Goal: Check status: Check status

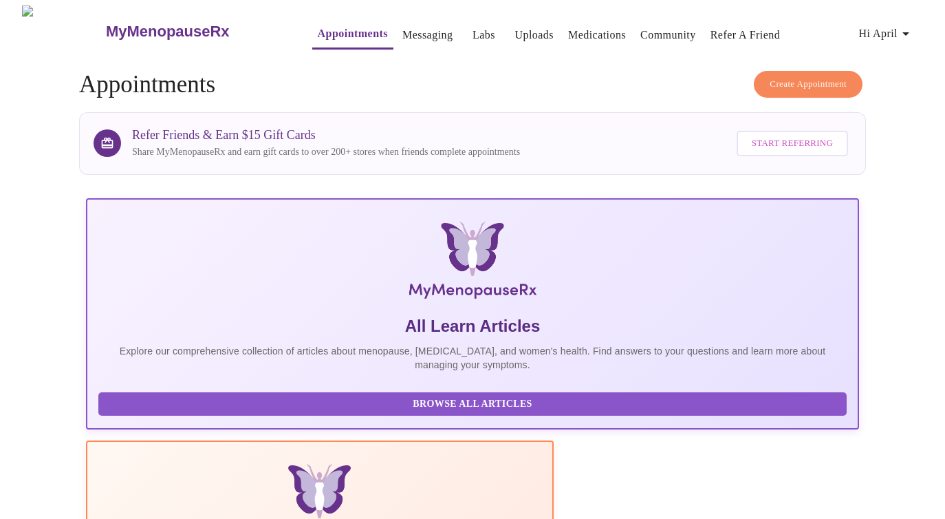
scroll to position [373, 0]
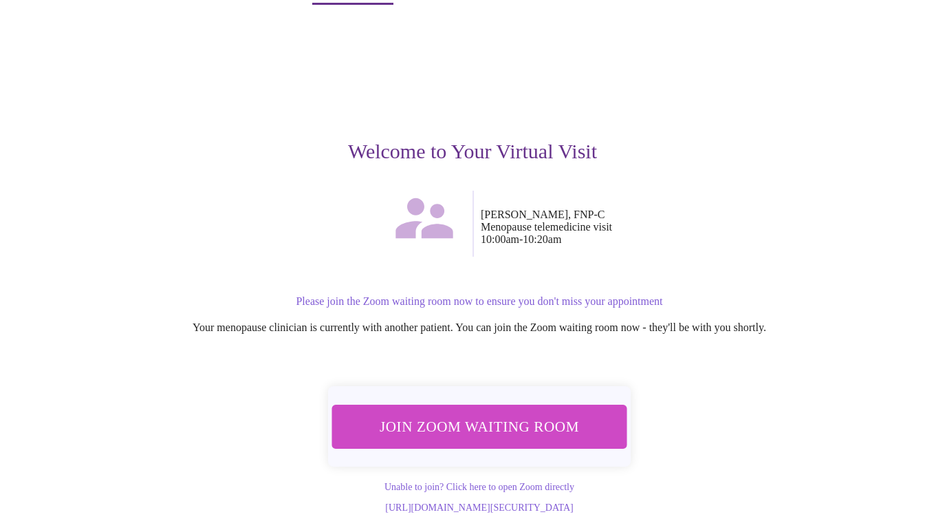
scroll to position [56, 0]
click at [508, 413] on span "Join Zoom Waiting Room" at bounding box center [479, 425] width 259 height 25
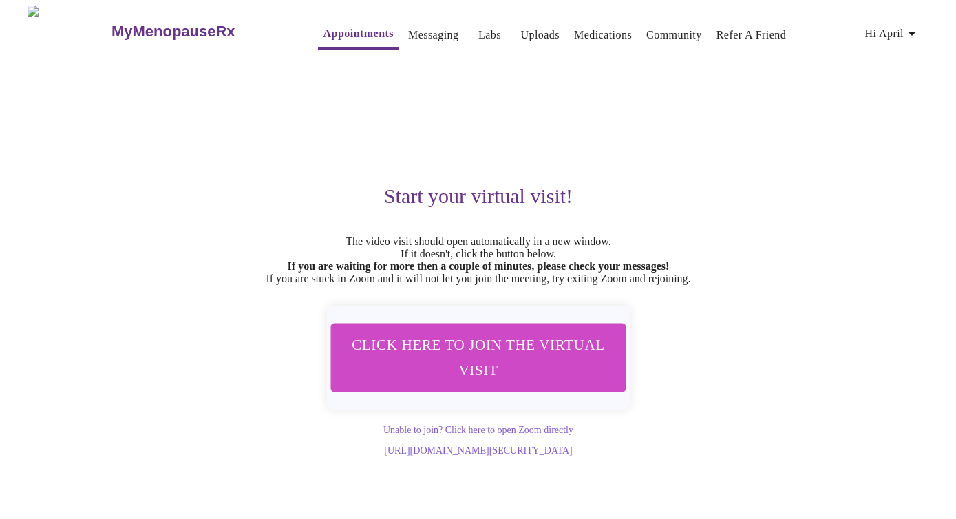
scroll to position [0, 0]
